Goal: Transaction & Acquisition: Purchase product/service

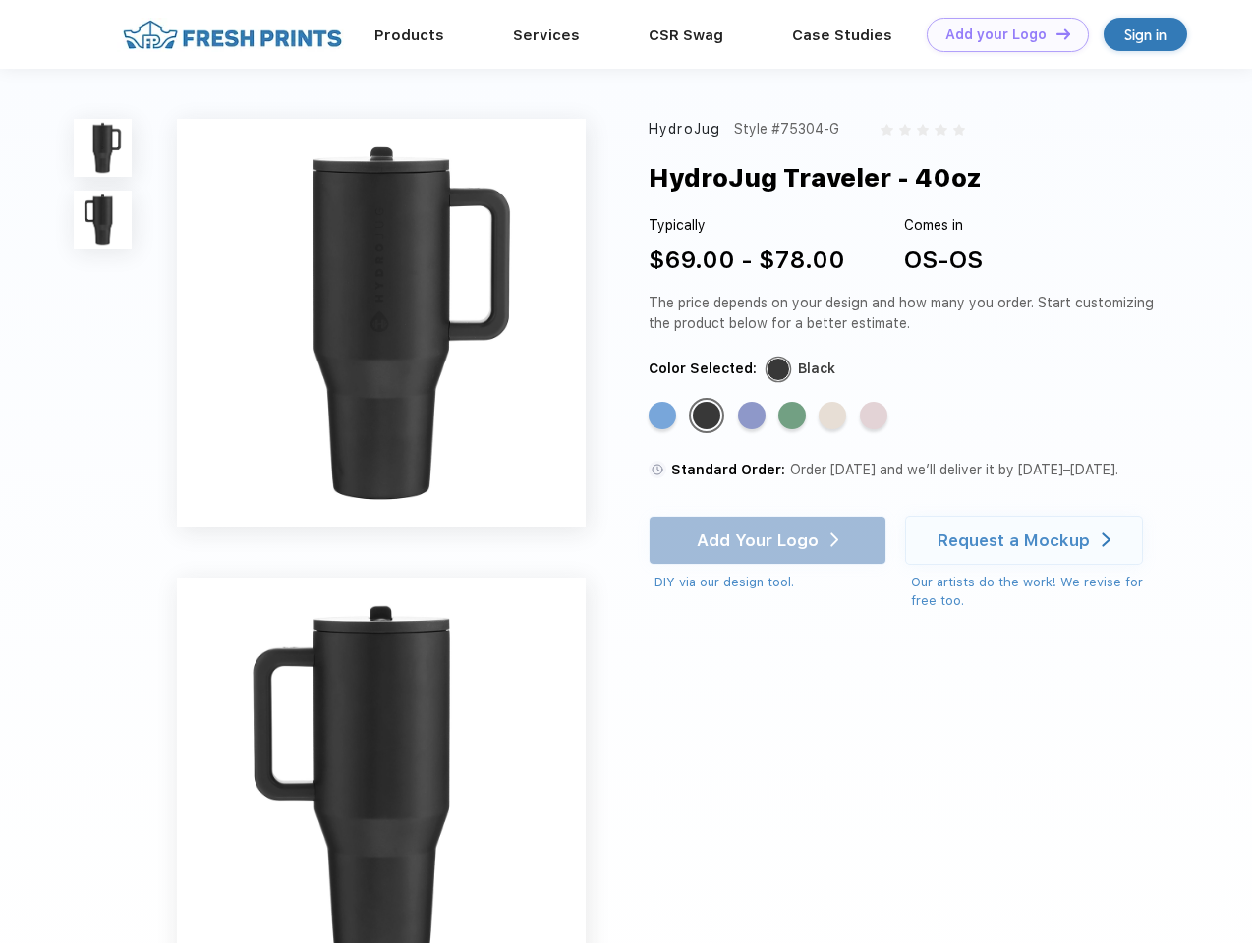
click at [1000, 34] on link "Add your Logo Design Tool" at bounding box center [1008, 35] width 162 height 34
click at [0, 0] on div "Design Tool" at bounding box center [0, 0] width 0 height 0
click at [1054, 33] on link "Add your Logo Design Tool" at bounding box center [1008, 35] width 162 height 34
click at [103, 147] on img at bounding box center [103, 148] width 58 height 58
click at [103, 220] on img at bounding box center [103, 220] width 58 height 58
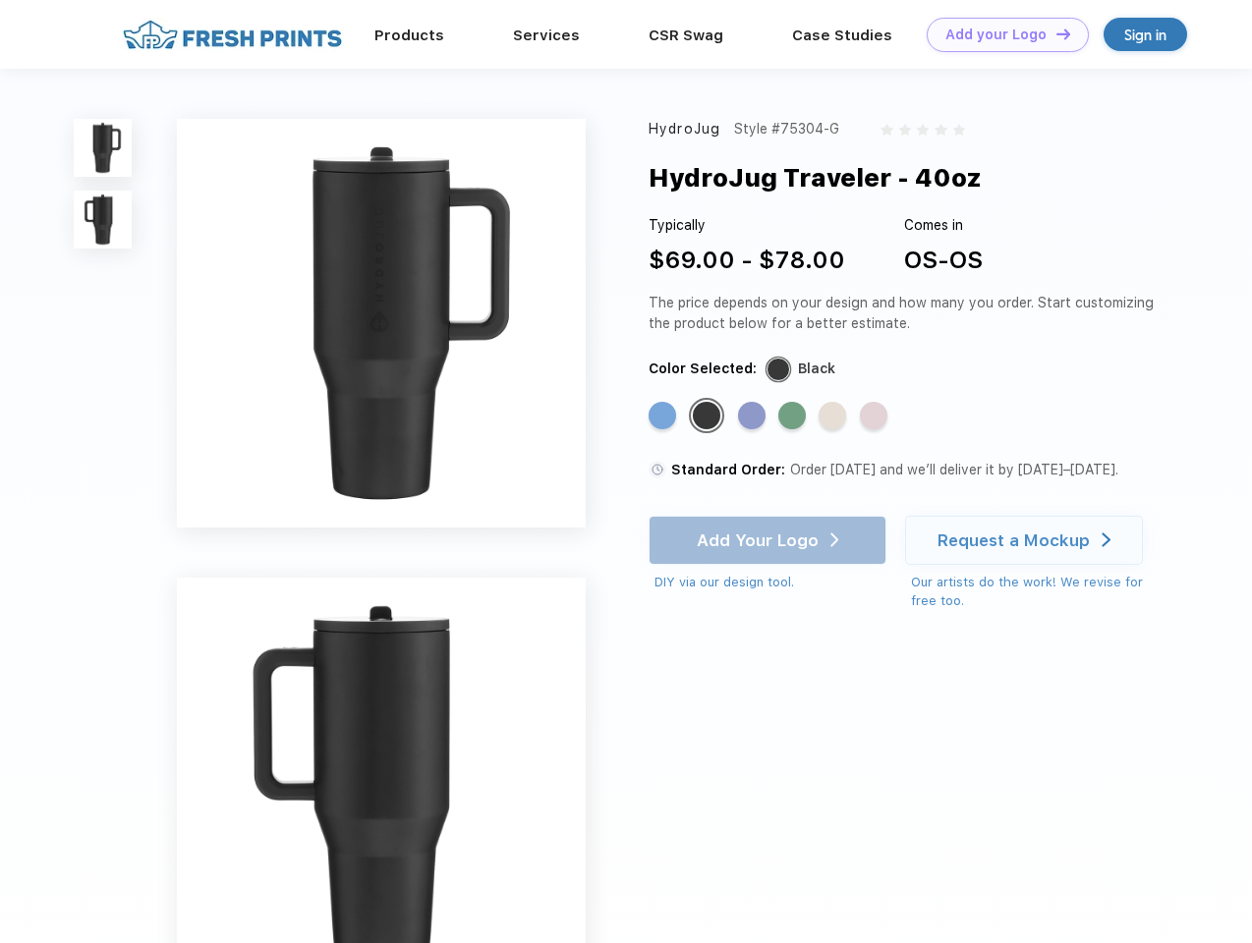
click at [664, 417] on div "Standard Color" at bounding box center [662, 416] width 28 height 28
click at [708, 417] on div "Standard Color" at bounding box center [707, 416] width 28 height 28
click at [754, 417] on div "Standard Color" at bounding box center [752, 416] width 28 height 28
click at [794, 417] on div "Standard Color" at bounding box center [792, 416] width 28 height 28
click at [834, 417] on div "Standard Color" at bounding box center [832, 416] width 28 height 28
